Goal: Task Accomplishment & Management: Use online tool/utility

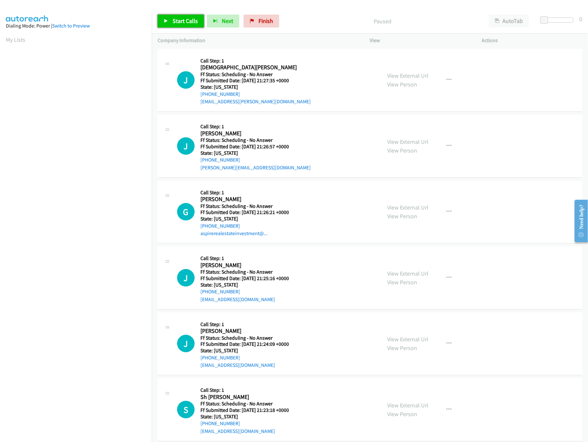
click at [175, 25] on link "Start Calls" at bounding box center [181, 21] width 46 height 13
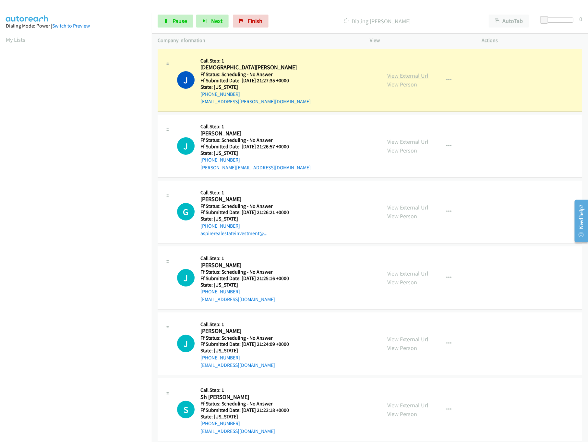
click at [402, 74] on link "View External Url" at bounding box center [407, 75] width 41 height 7
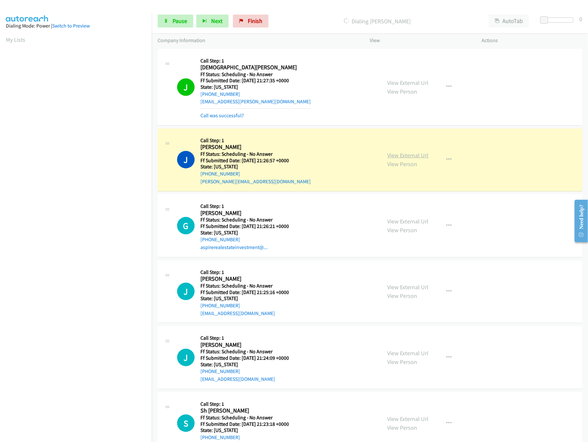
drag, startPoint x: 382, startPoint y: 155, endPoint x: 387, endPoint y: 154, distance: 5.2
click at [382, 154] on div "View External Url View Person View External Url Email Schedule/Manage Callback …" at bounding box center [440, 159] width 118 height 51
click at [393, 155] on link "View External Url" at bounding box center [407, 155] width 41 height 7
click at [400, 223] on link "View External Url" at bounding box center [407, 221] width 41 height 7
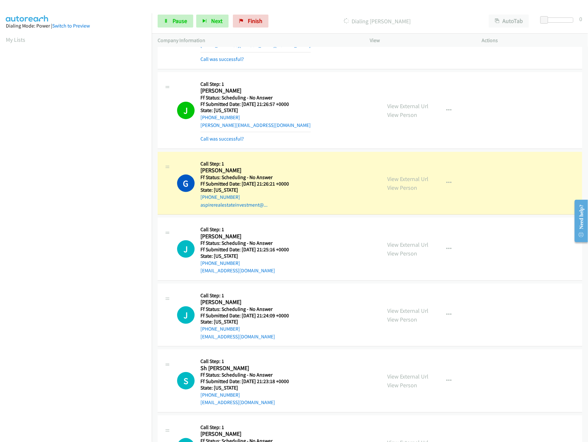
scroll to position [130, 0]
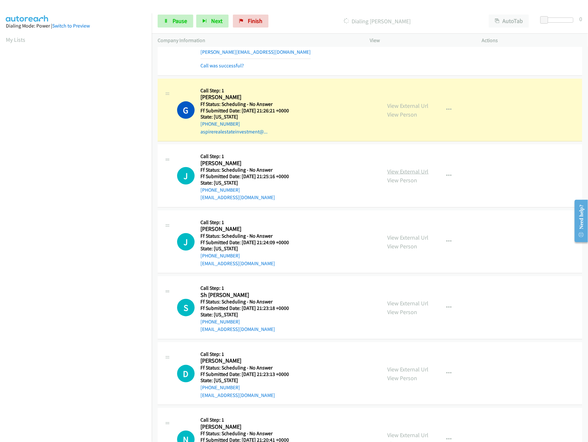
click at [402, 171] on link "View External Url" at bounding box center [407, 171] width 41 height 7
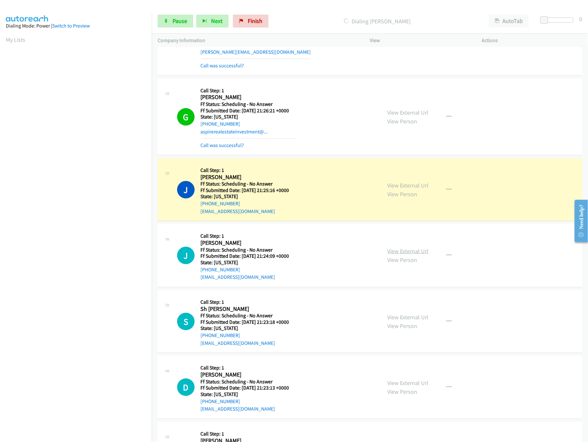
click at [418, 254] on link "View External Url" at bounding box center [407, 251] width 41 height 7
click at [405, 317] on link "View External Url" at bounding box center [407, 317] width 41 height 7
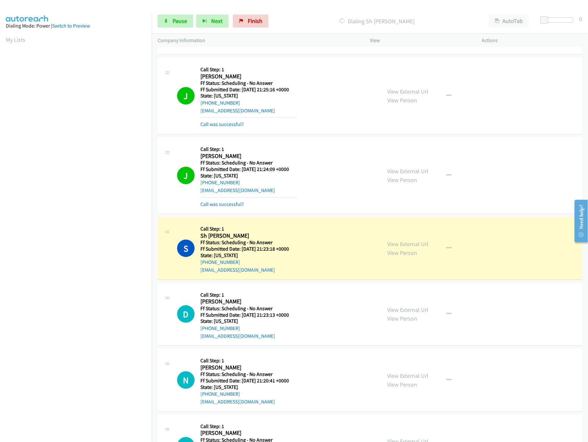
scroll to position [324, 0]
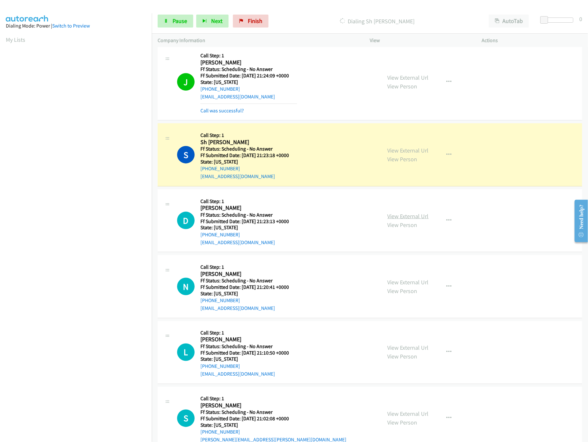
click at [405, 218] on link "View External Url" at bounding box center [407, 216] width 41 height 7
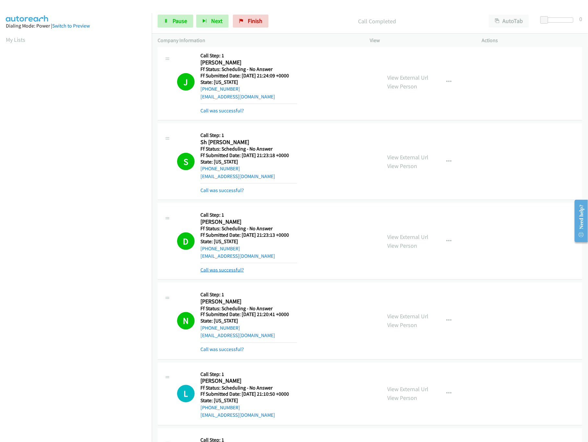
click at [231, 271] on link "Call was successful?" at bounding box center [221, 270] width 43 height 6
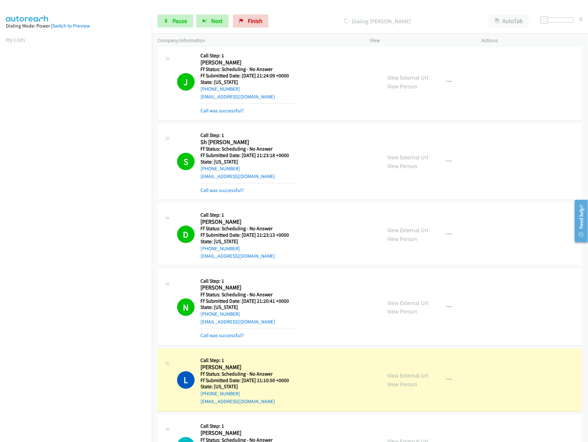
scroll to position [389, 0]
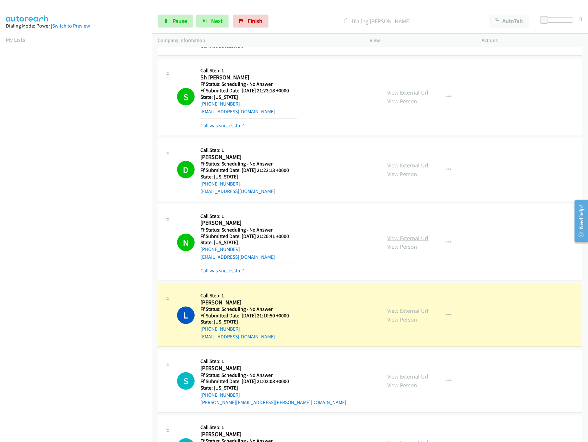
click at [406, 237] on link "View External Url" at bounding box center [407, 238] width 41 height 7
click at [404, 312] on link "View External Url" at bounding box center [407, 311] width 41 height 7
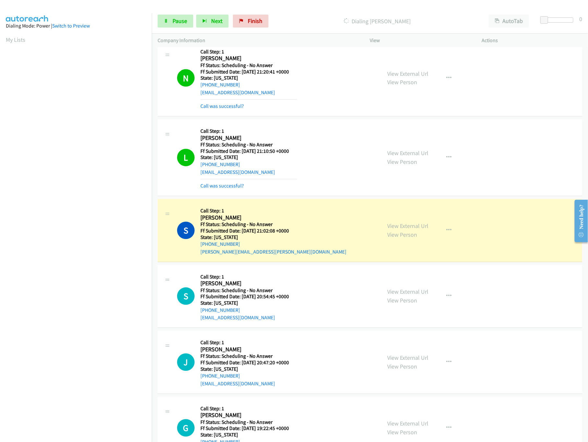
scroll to position [648, 0]
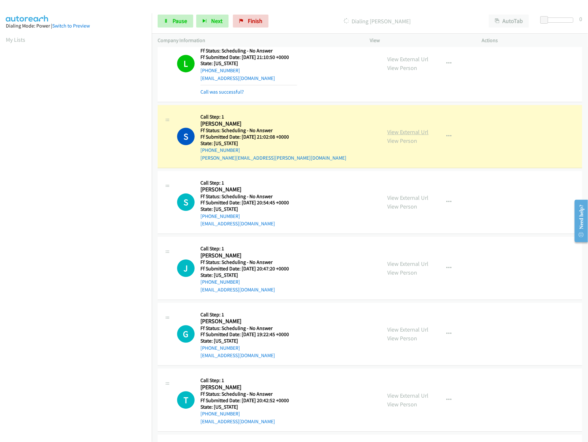
click at [397, 130] on link "View External Url" at bounding box center [407, 131] width 41 height 7
click at [403, 200] on link "View External Url" at bounding box center [407, 197] width 41 height 7
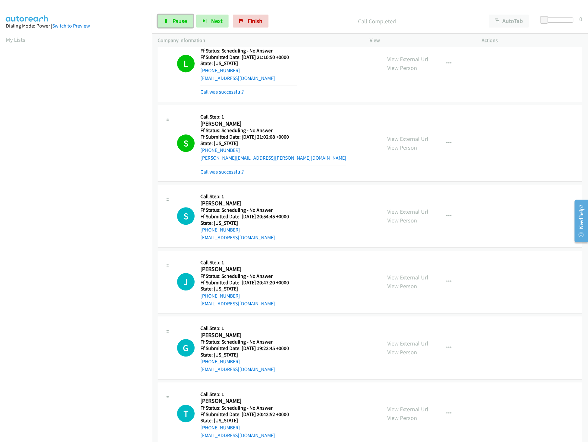
drag, startPoint x: 179, startPoint y: 18, endPoint x: 154, endPoint y: 26, distance: 26.3
click at [179, 18] on span "Pause" at bounding box center [179, 20] width 15 height 7
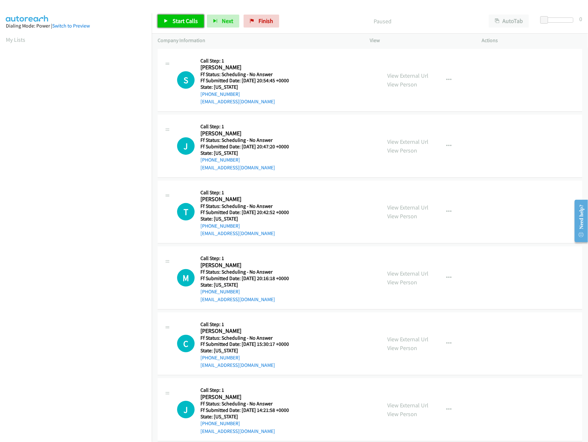
click at [186, 21] on span "Start Calls" at bounding box center [184, 20] width 25 height 7
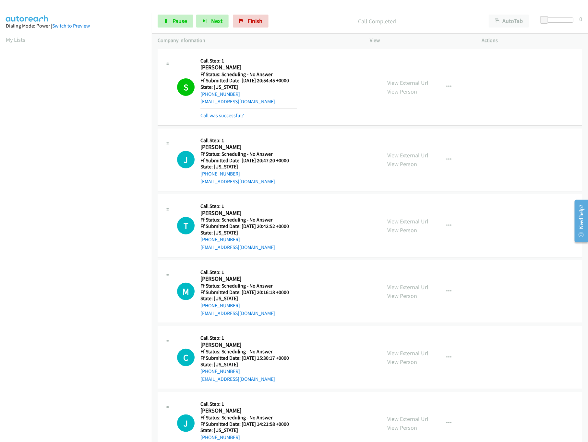
scroll to position [64, 0]
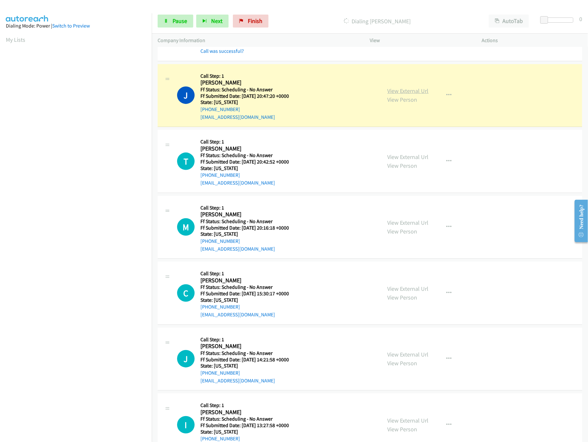
click at [412, 91] on link "View External Url" at bounding box center [407, 90] width 41 height 7
click at [421, 158] on link "View External Url" at bounding box center [407, 156] width 41 height 7
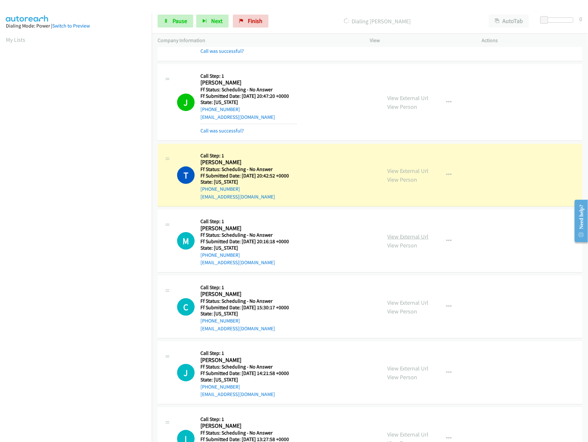
click at [410, 233] on link "View External Url" at bounding box center [407, 236] width 41 height 7
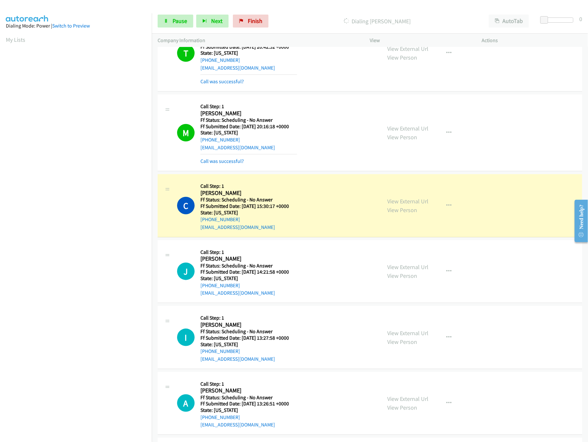
scroll to position [194, 0]
click at [412, 202] on link "View External Url" at bounding box center [407, 200] width 41 height 7
click at [401, 265] on link "View External Url" at bounding box center [407, 266] width 41 height 7
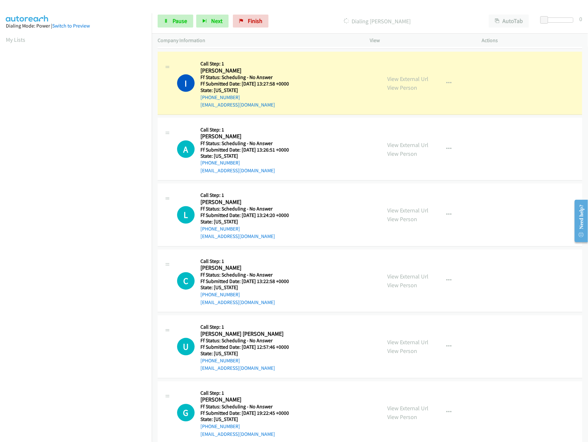
scroll to position [453, 0]
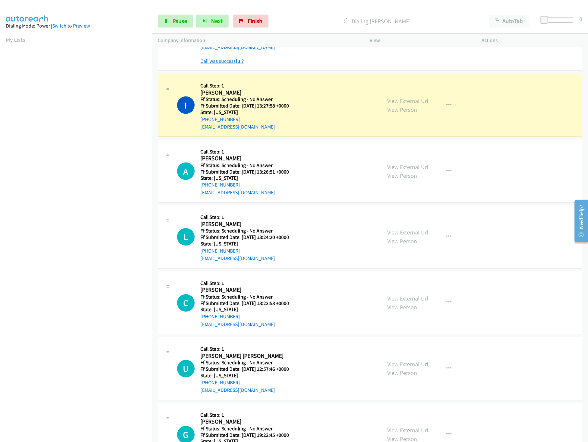
click at [236, 63] on link "Call was successful?" at bounding box center [221, 61] width 43 height 6
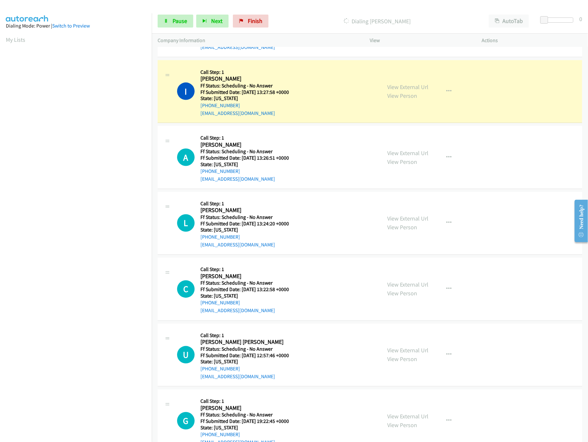
drag, startPoint x: 412, startPoint y: 82, endPoint x: 411, endPoint y: 86, distance: 4.0
click at [412, 82] on div "View External Url View Person View External Url Email Schedule/Manage Callback …" at bounding box center [440, 91] width 118 height 51
click at [411, 89] on link "View External Url" at bounding box center [407, 86] width 41 height 7
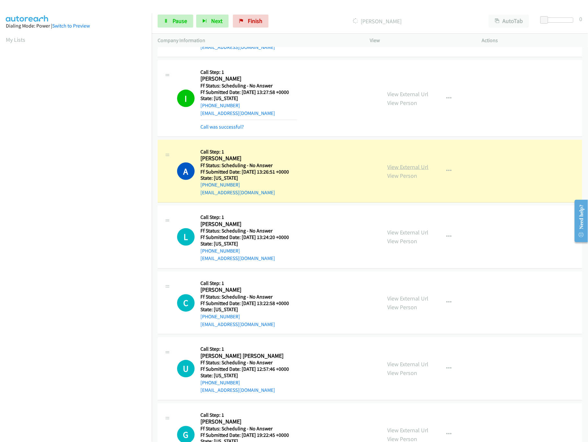
click at [401, 169] on link "View External Url" at bounding box center [407, 166] width 41 height 7
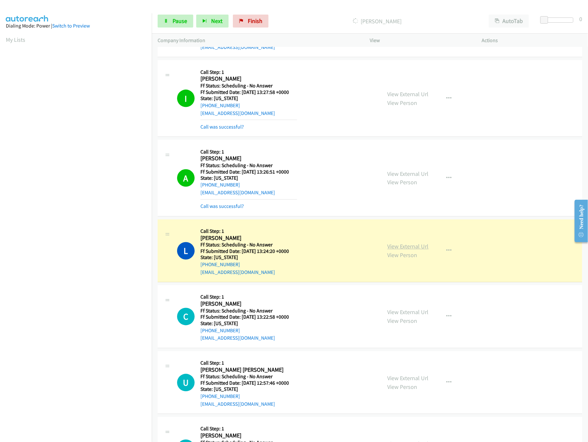
click at [406, 246] on link "View External Url" at bounding box center [407, 246] width 41 height 7
click at [370, 247] on div "L Callback Scheduled Call Step: 1 Leslie Arias America/New_York Ff Status: Sche…" at bounding box center [276, 251] width 199 height 51
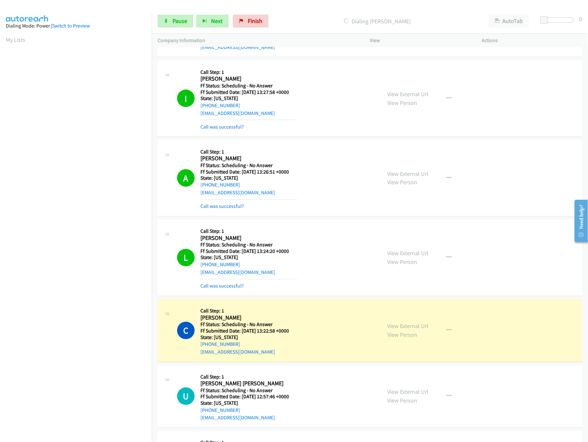
scroll to position [648, 0]
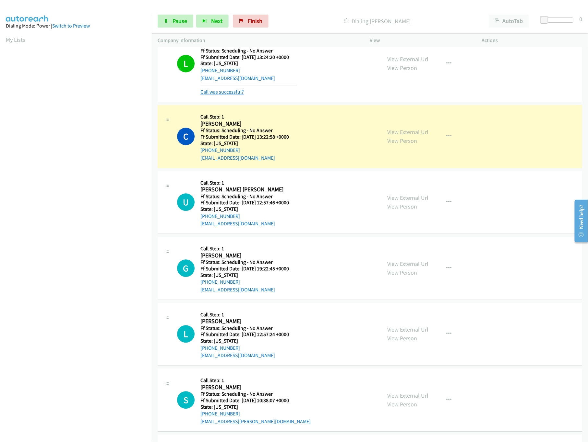
click at [234, 94] on link "Call was successful?" at bounding box center [221, 92] width 43 height 6
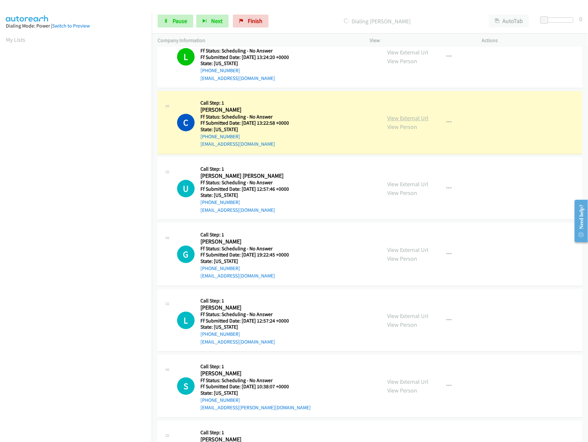
click at [398, 120] on link "View External Url" at bounding box center [407, 117] width 41 height 7
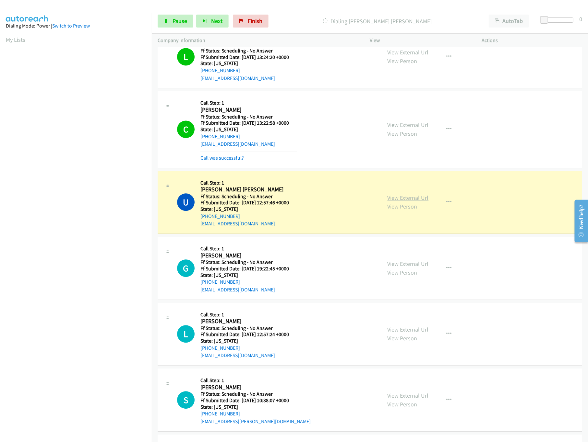
click at [397, 201] on link "View External Url" at bounding box center [407, 197] width 41 height 7
click at [401, 267] on link "View External Url" at bounding box center [407, 263] width 41 height 7
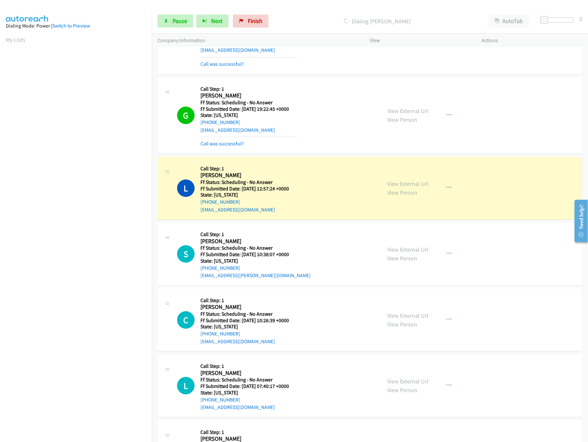
scroll to position [907, 0]
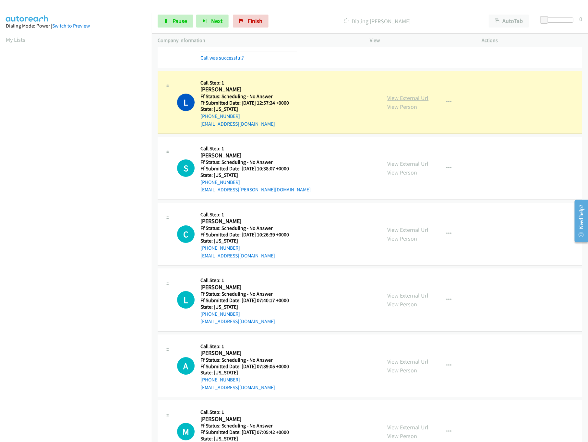
click at [399, 102] on link "View External Url" at bounding box center [407, 97] width 41 height 7
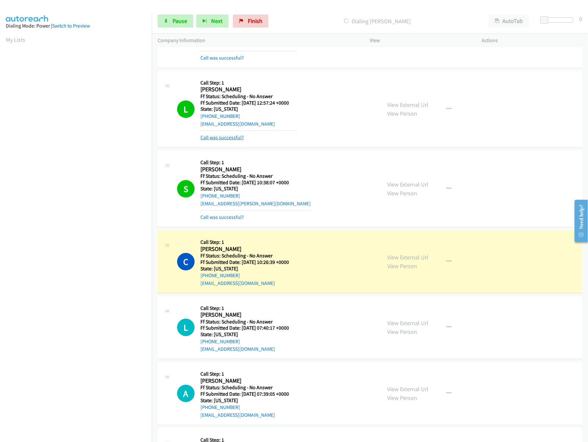
click at [239, 141] on link "Call was successful?" at bounding box center [221, 137] width 43 height 6
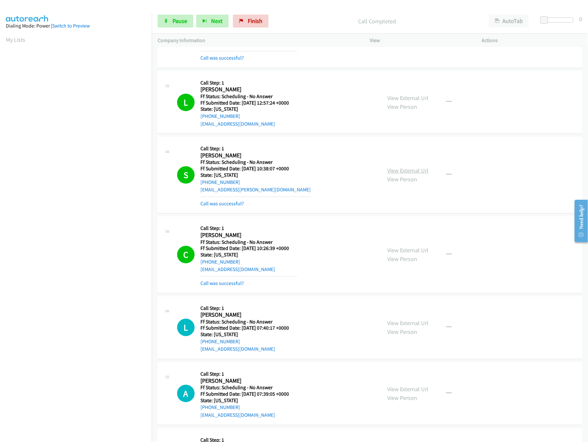
click at [414, 171] on link "View External Url" at bounding box center [407, 170] width 41 height 7
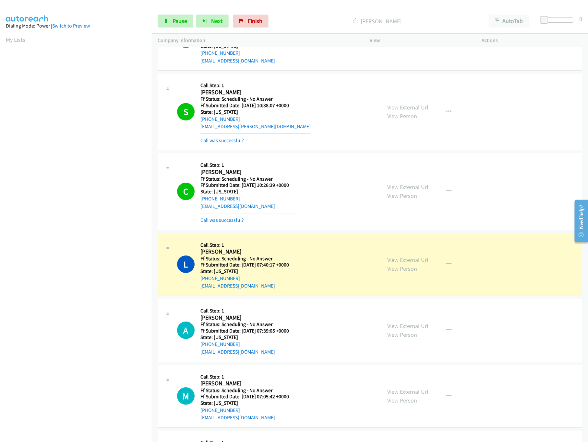
scroll to position [1037, 0]
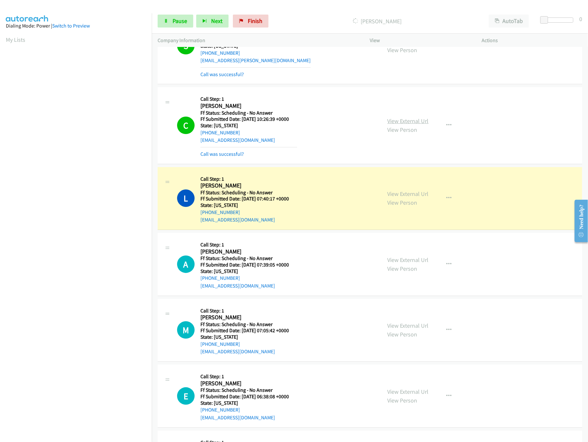
click at [409, 125] on link "View External Url" at bounding box center [407, 120] width 41 height 7
click at [402, 195] on link "View External Url" at bounding box center [407, 193] width 41 height 7
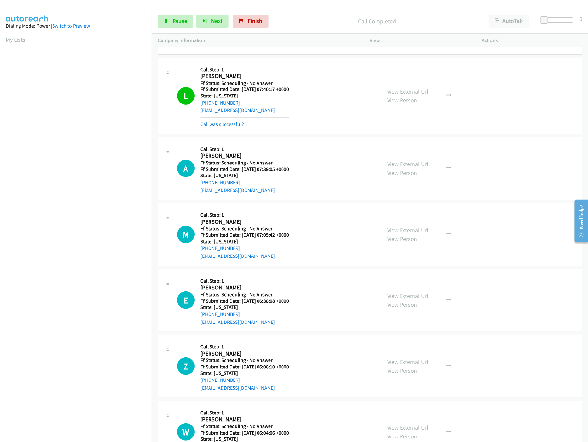
scroll to position [1167, 0]
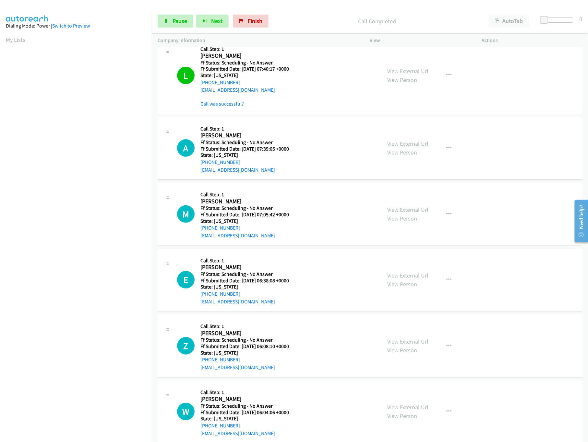
click at [420, 146] on link "View External Url" at bounding box center [407, 143] width 41 height 7
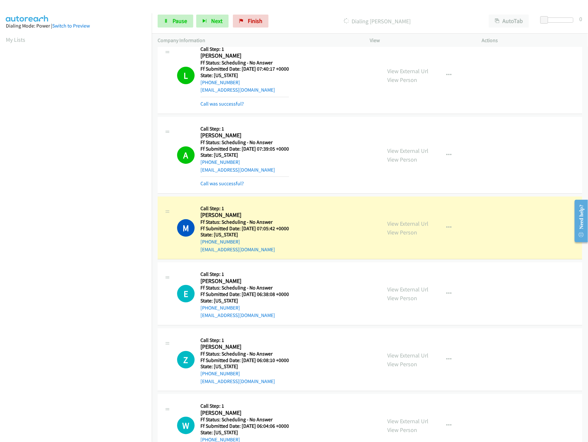
click at [289, 207] on div "Callback Scheduled Call Step: 1 Melissa Gatchet America/Los_Angeles Ff Status: …" at bounding box center [244, 228] width 88 height 51
click at [392, 226] on link "View External Url" at bounding box center [407, 223] width 41 height 7
click at [405, 293] on link "View External Url" at bounding box center [407, 289] width 41 height 7
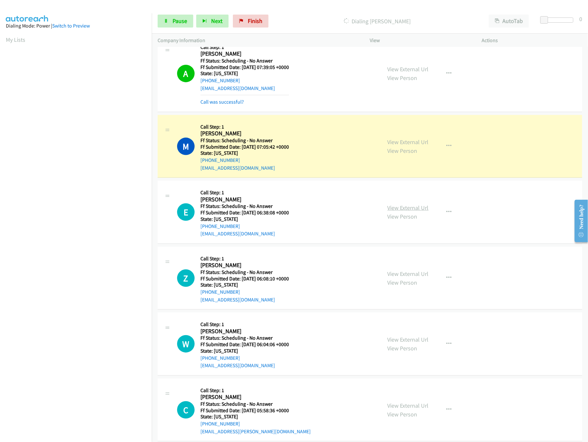
scroll to position [1296, 0]
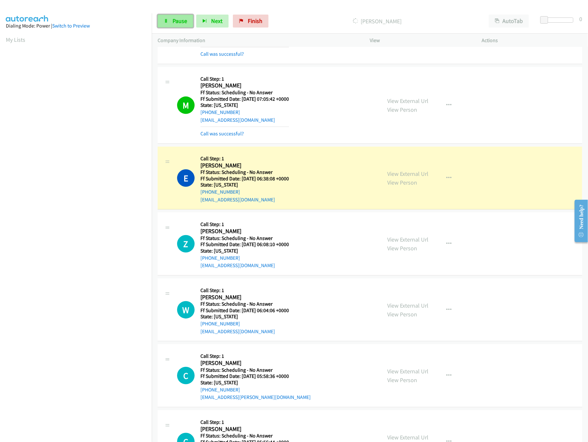
click at [167, 20] on icon at bounding box center [166, 21] width 5 height 5
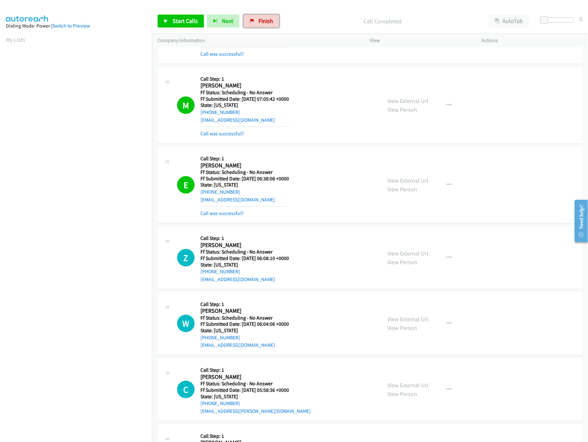
click at [258, 21] on span "Finish" at bounding box center [265, 20] width 15 height 7
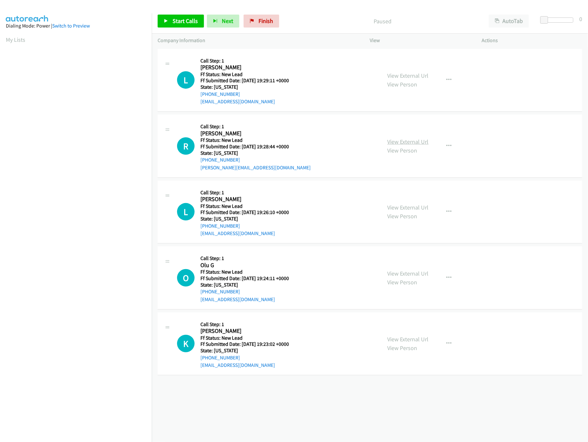
click at [406, 140] on link "View External Url" at bounding box center [407, 141] width 41 height 7
click at [415, 78] on link "View External Url" at bounding box center [407, 75] width 41 height 7
click at [171, 24] on link "Start Calls" at bounding box center [181, 21] width 46 height 13
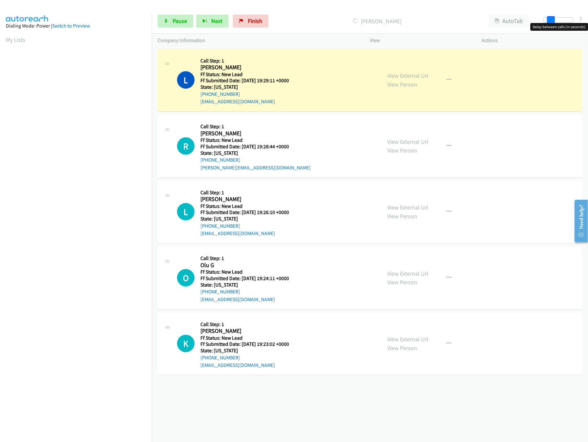
drag, startPoint x: 544, startPoint y: 18, endPoint x: 550, endPoint y: 18, distance: 6.2
click at [550, 18] on span at bounding box center [551, 20] width 8 height 8
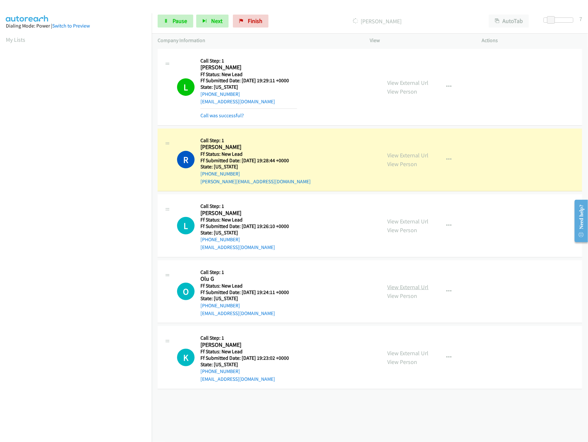
click at [407, 286] on link "View External Url" at bounding box center [407, 287] width 41 height 7
click at [411, 220] on link "View External Url" at bounding box center [407, 221] width 41 height 7
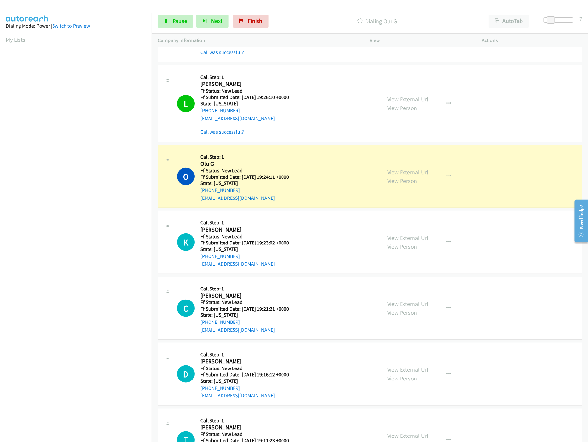
scroll to position [186, 0]
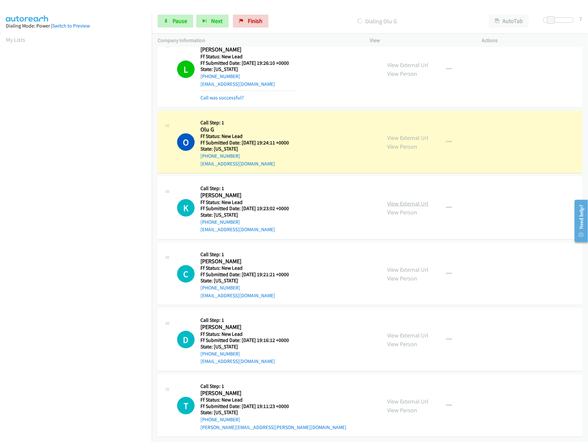
click at [409, 200] on link "View External Url" at bounding box center [407, 203] width 41 height 7
click at [179, 20] on span "Pause" at bounding box center [179, 20] width 15 height 7
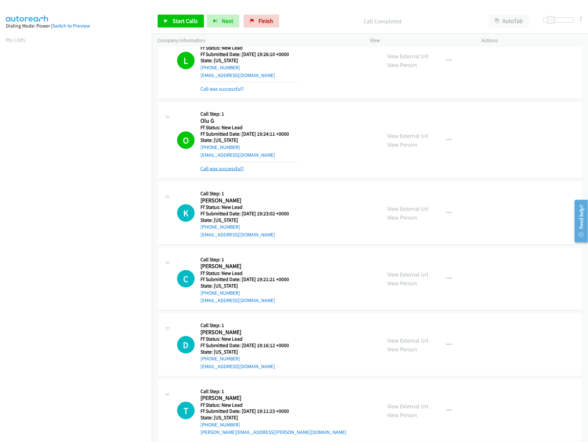
click at [210, 169] on link "Call was successful?" at bounding box center [221, 169] width 43 height 6
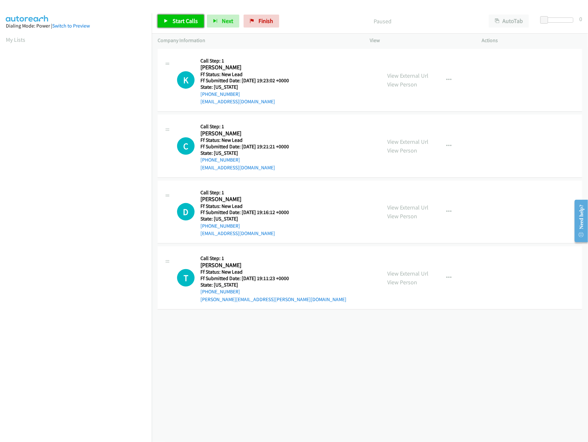
click at [169, 18] on link "Start Calls" at bounding box center [181, 21] width 46 height 13
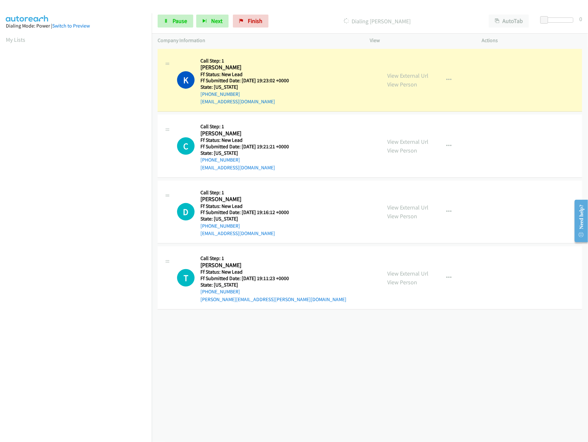
drag, startPoint x: 252, startPoint y: 379, endPoint x: 256, endPoint y: 367, distance: 12.4
click at [252, 378] on div "[PHONE_NUMBER] Call failed - Please reload the list and try again The Callbar F…" at bounding box center [370, 244] width 436 height 395
click at [412, 139] on link "View External Url" at bounding box center [407, 141] width 41 height 7
click at [163, 18] on link "Pause" at bounding box center [176, 21] width 36 height 13
click at [353, 363] on div "[PHONE_NUMBER] Call failed - Please reload the list and try again The Callbar F…" at bounding box center [370, 244] width 436 height 395
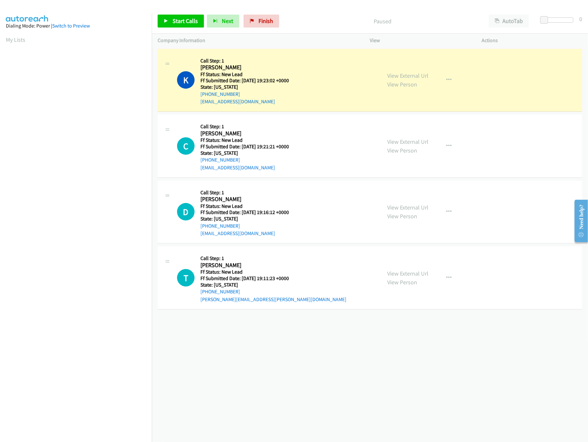
drag, startPoint x: 312, startPoint y: 353, endPoint x: 340, endPoint y: 197, distance: 158.1
click at [312, 353] on div "[PHONE_NUMBER] Call failed - Please reload the list and try again The Callbar F…" at bounding box center [370, 244] width 436 height 395
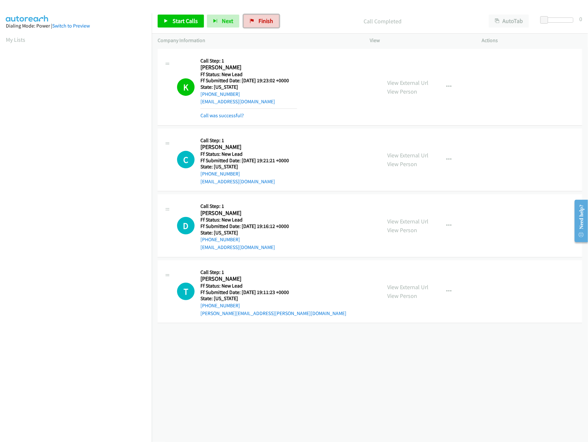
click at [266, 23] on span "Finish" at bounding box center [265, 20] width 15 height 7
